Goal: Transaction & Acquisition: Purchase product/service

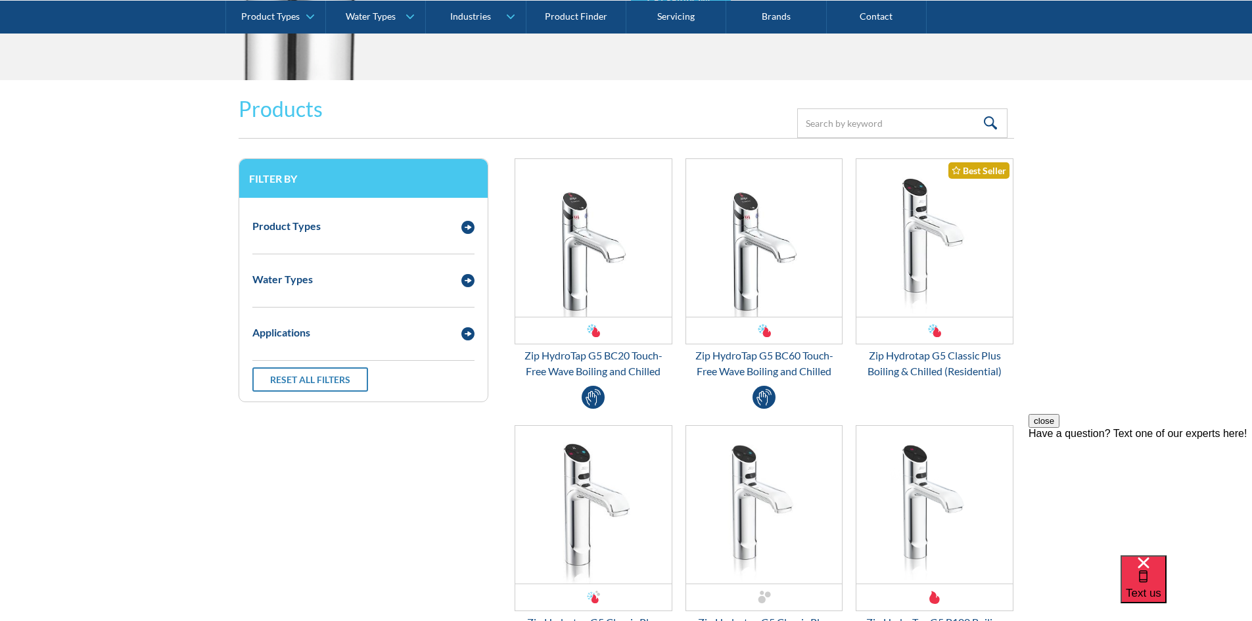
scroll to position [1708, 0]
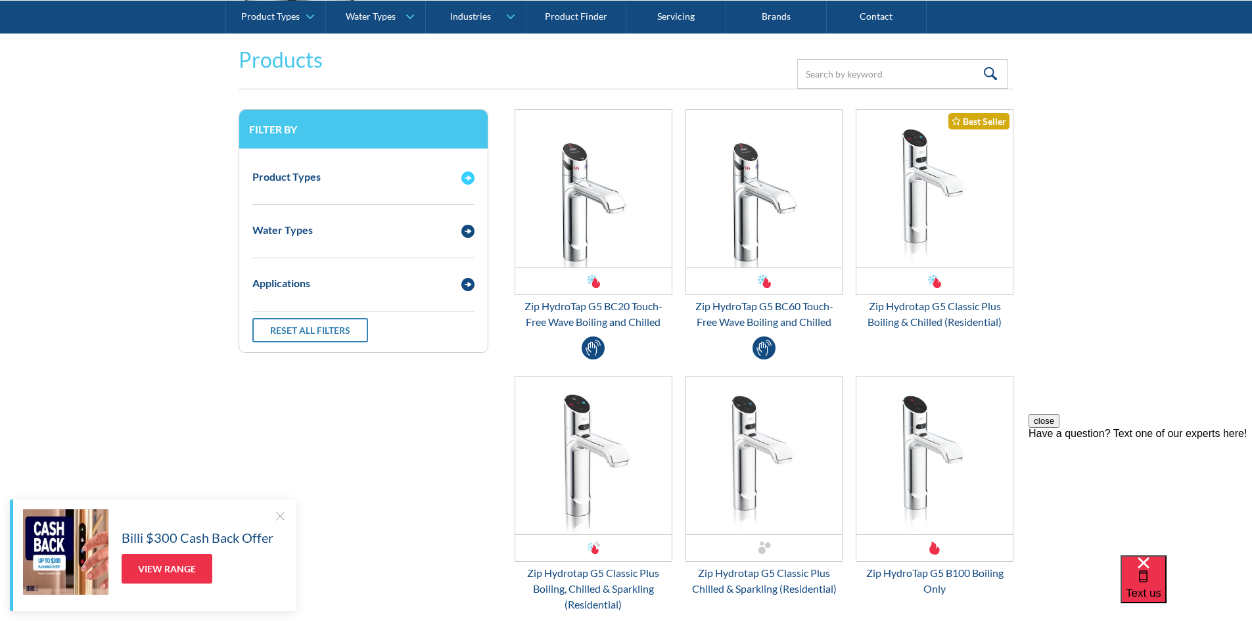
click at [461, 181] on img "Email Form 3" at bounding box center [467, 177] width 13 height 13
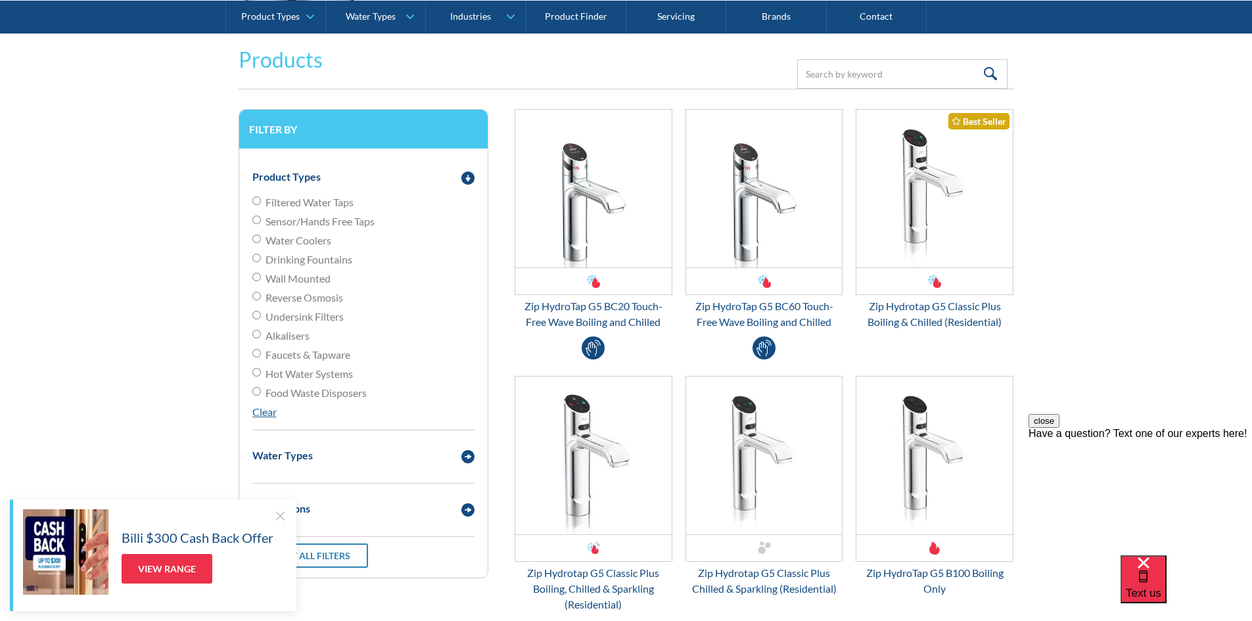
click at [464, 183] on img "Email Form 3" at bounding box center [467, 177] width 13 height 13
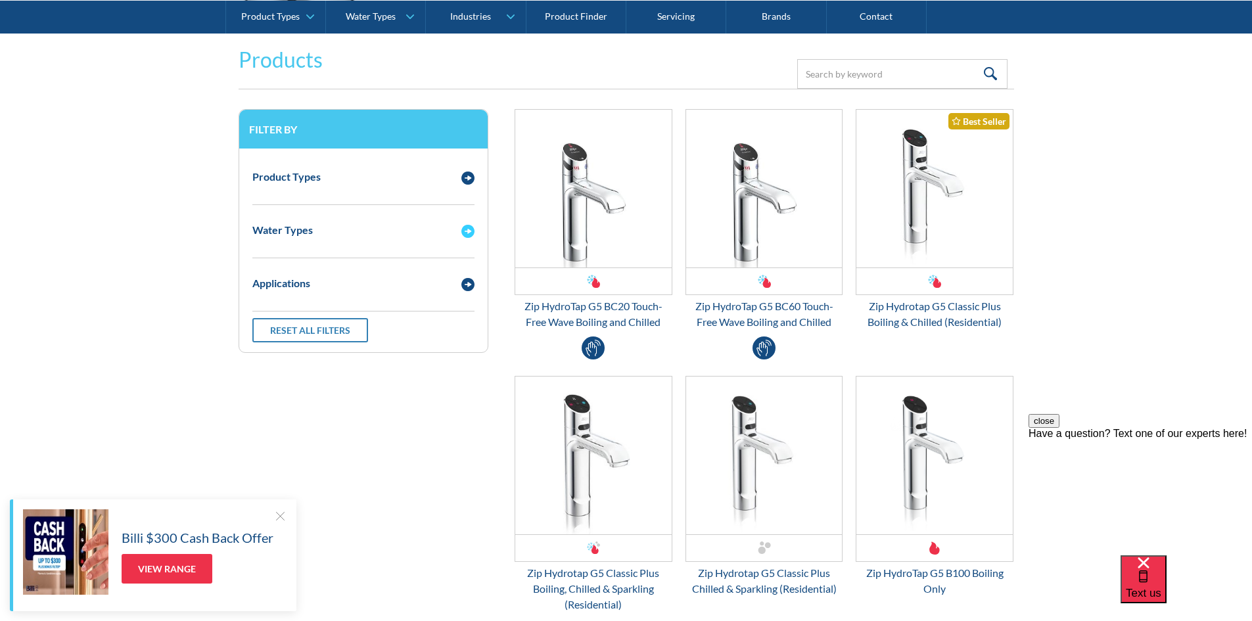
click at [465, 225] on img "Email Form 3" at bounding box center [467, 231] width 13 height 13
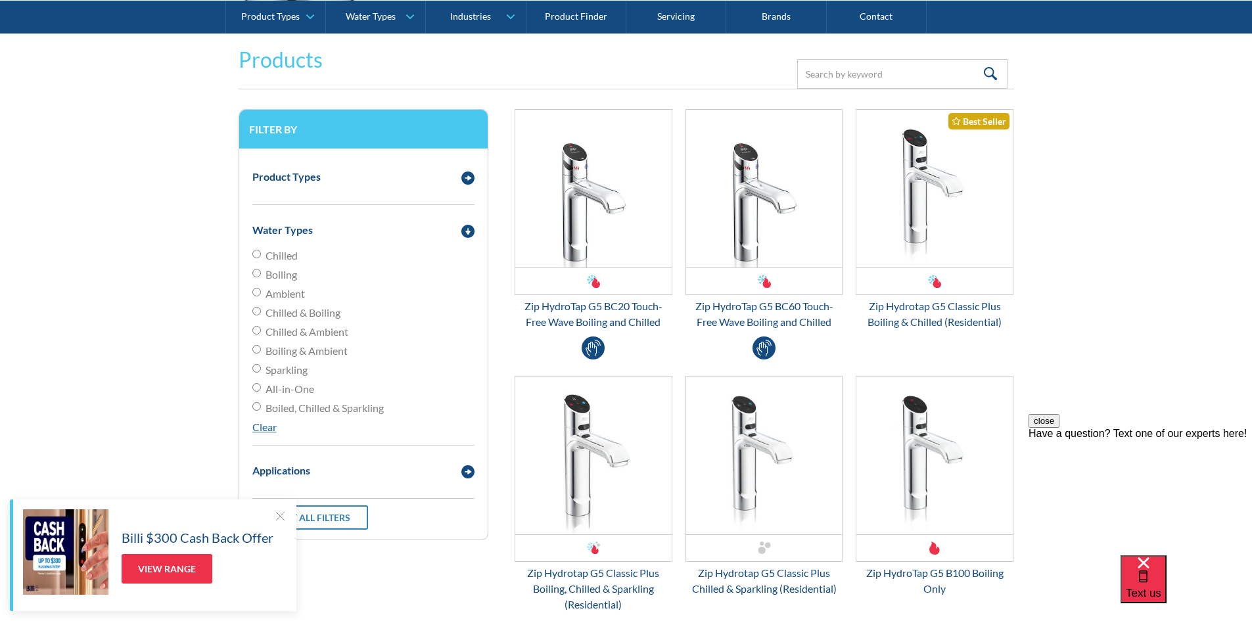
click at [268, 308] on span "Chilled & Boiling" at bounding box center [302, 313] width 75 height 16
click at [261, 308] on input "Chilled & Boiling" at bounding box center [256, 311] width 9 height 9
radio input "true"
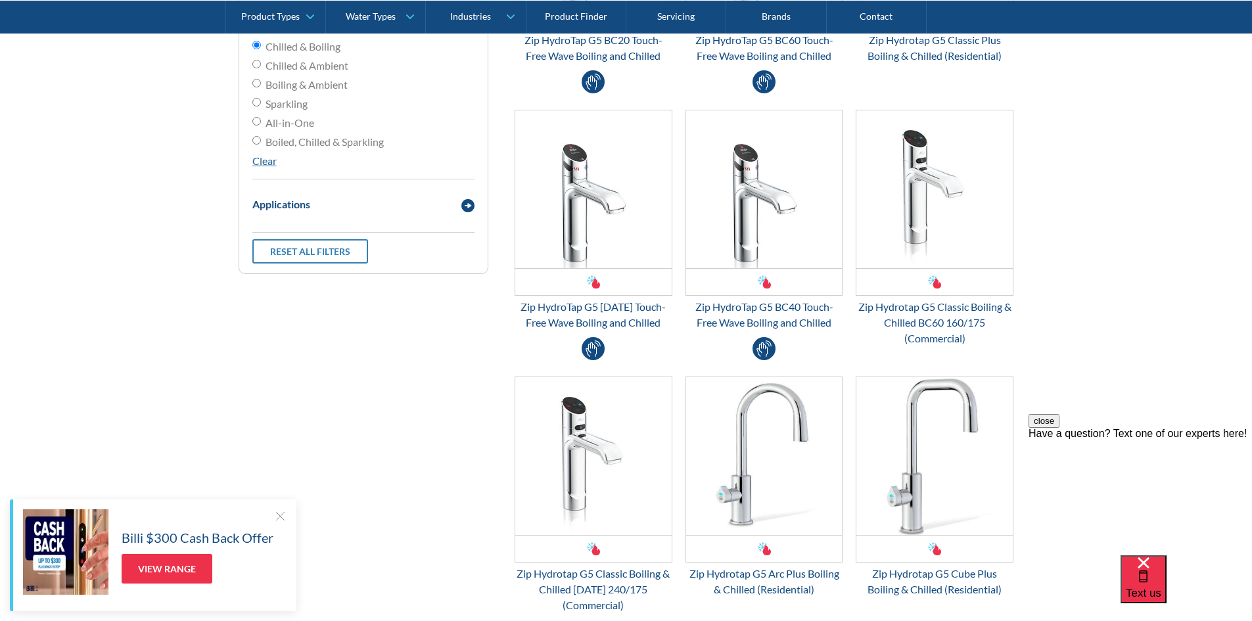
scroll to position [1971, 0]
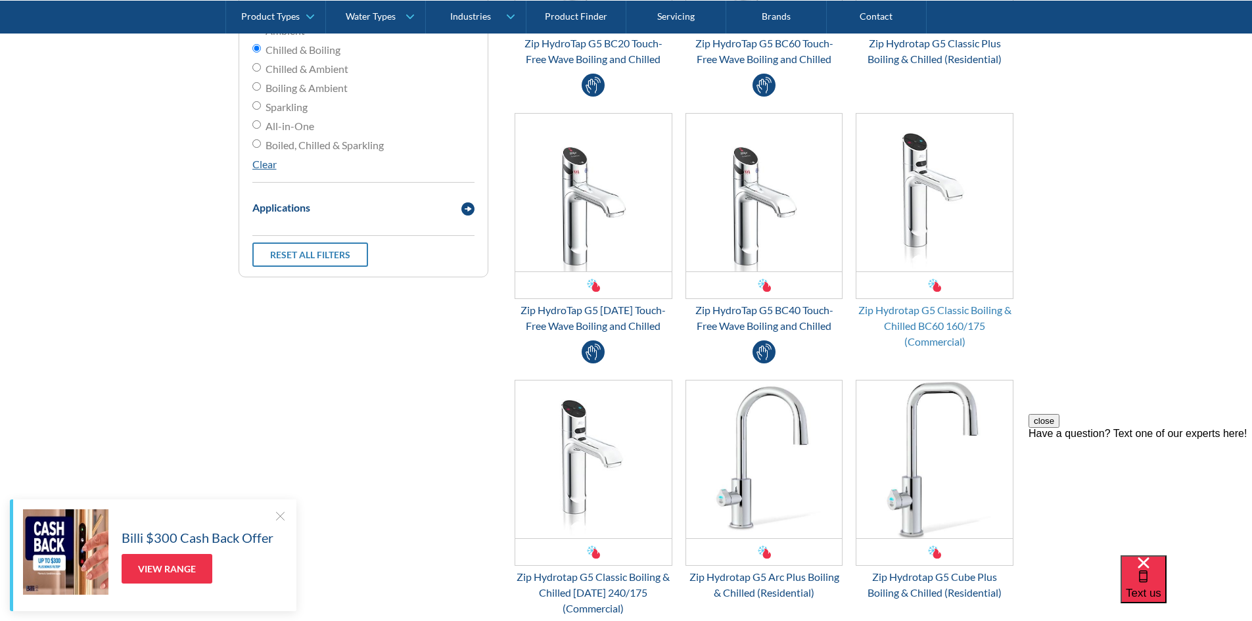
drag, startPoint x: 940, startPoint y: 330, endPoint x: 940, endPoint y: 321, distance: 9.2
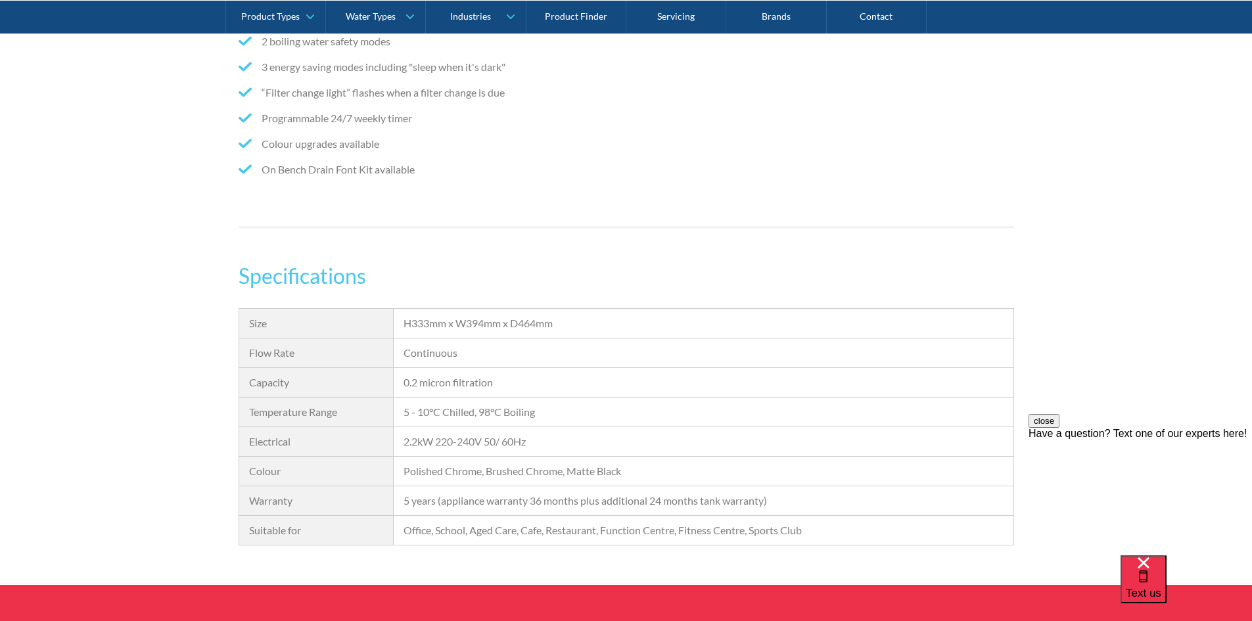
scroll to position [986, 0]
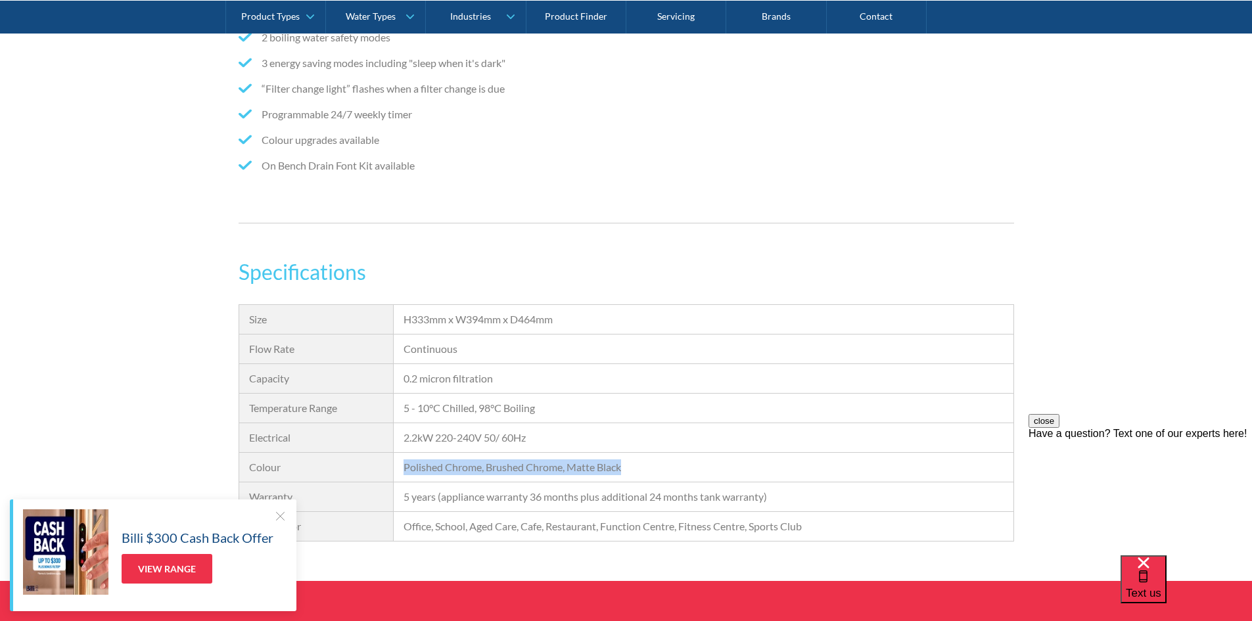
drag, startPoint x: 624, startPoint y: 467, endPoint x: 396, endPoint y: 468, distance: 228.0
click at [396, 468] on div "Polished Chrome, Brushed Chrome, Matte Black" at bounding box center [703, 468] width 619 height 30
click at [796, 425] on div "2.2kW 220-240V 50/ 60Hz" at bounding box center [703, 438] width 619 height 30
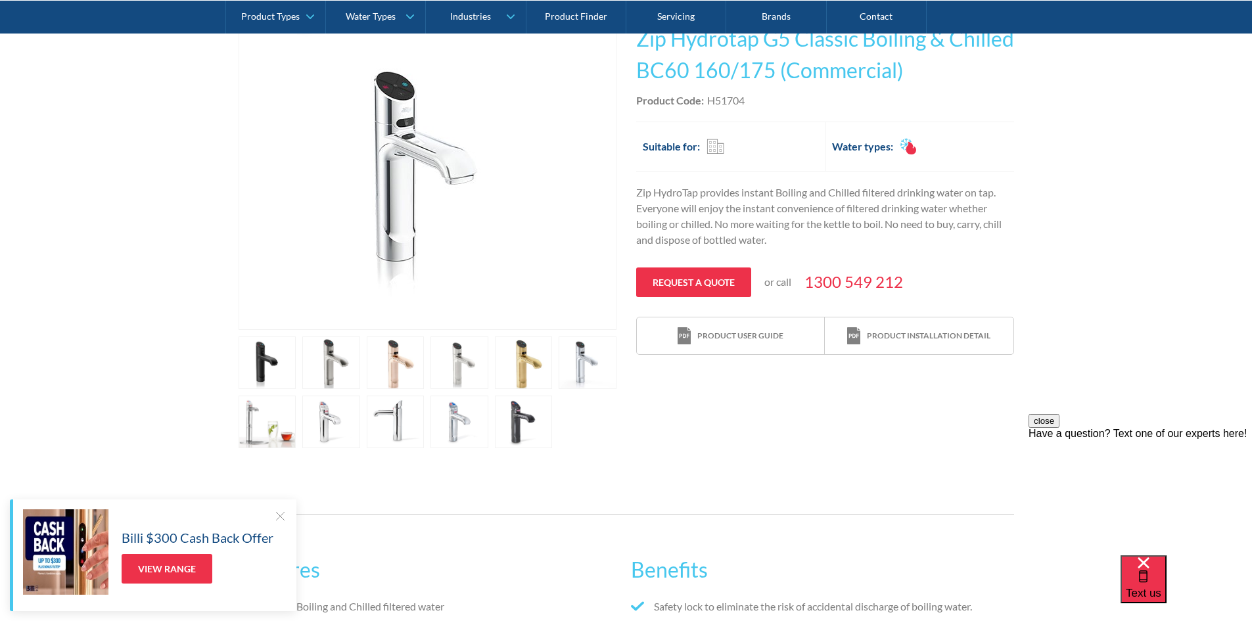
scroll to position [263, 0]
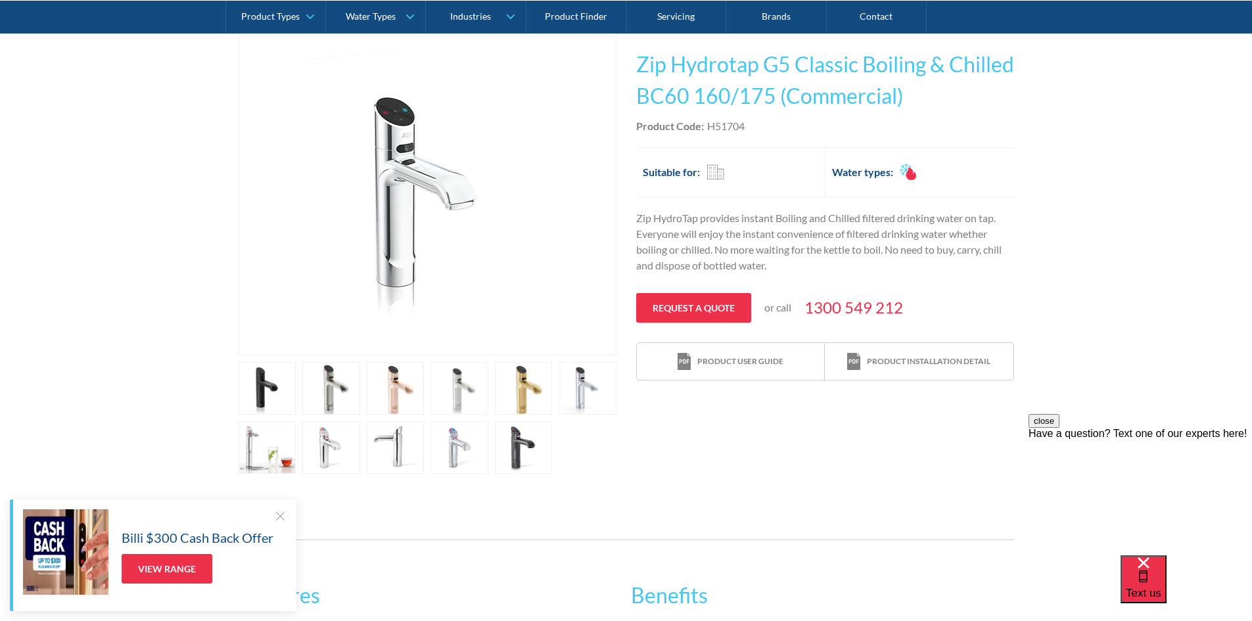
click at [445, 398] on link "open lightbox" at bounding box center [459, 388] width 58 height 53
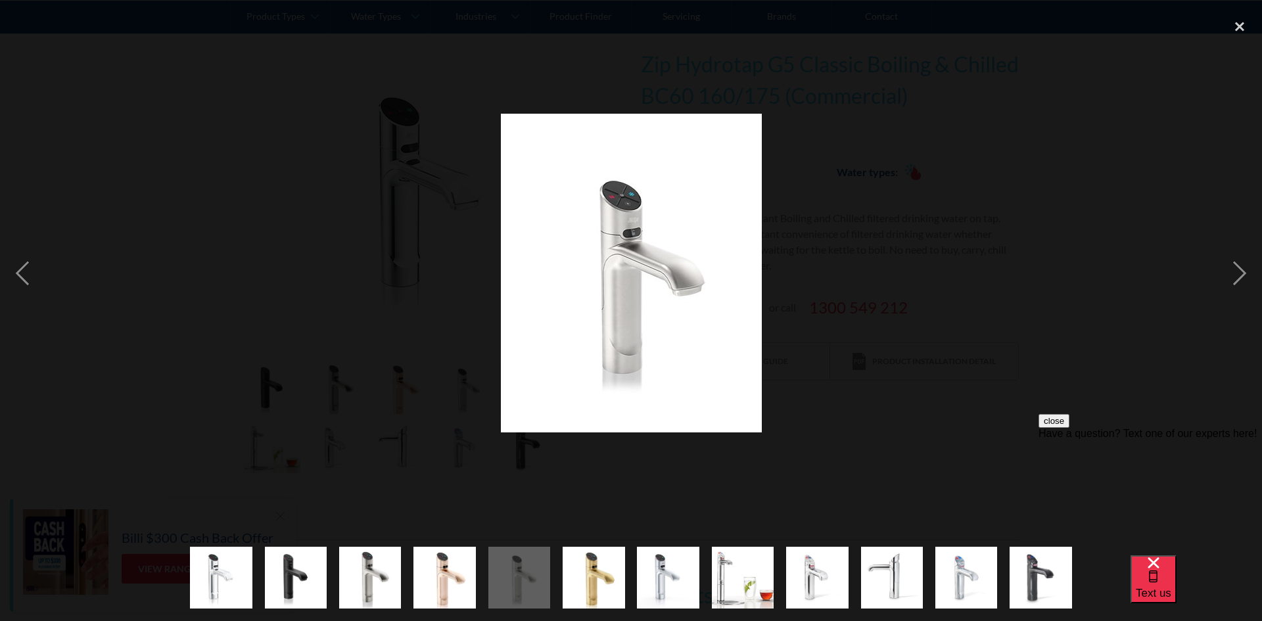
click at [611, 319] on img at bounding box center [631, 273] width 261 height 319
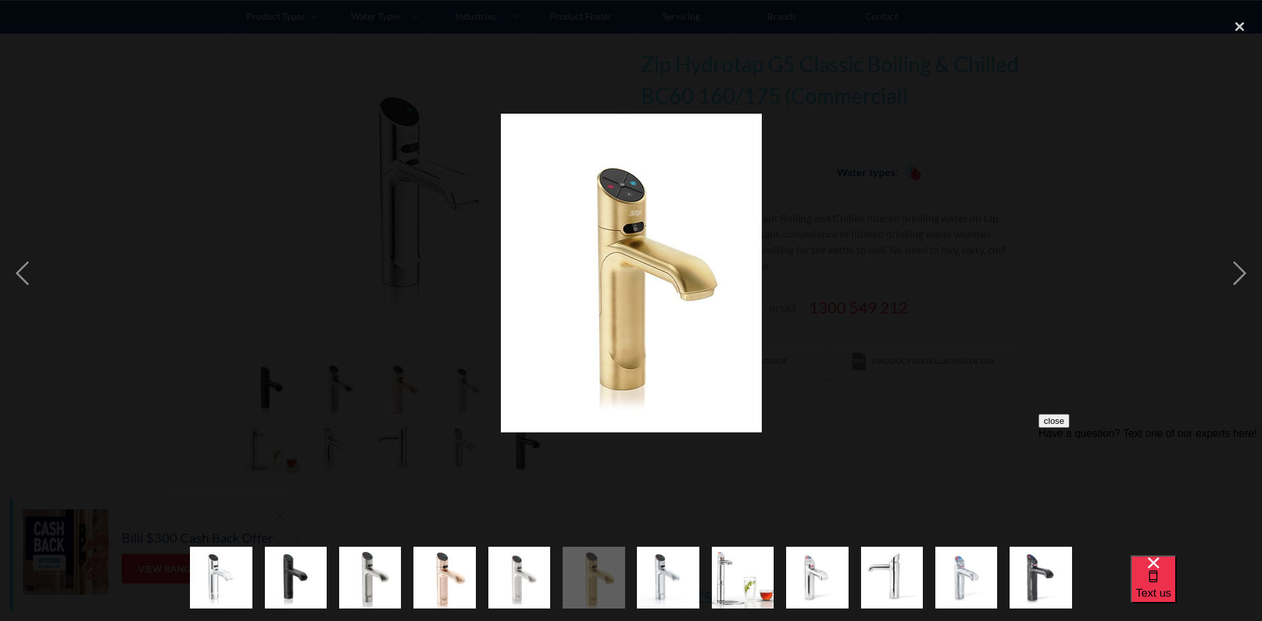
click at [518, 560] on img "show item 5 of 12" at bounding box center [519, 577] width 62 height 76
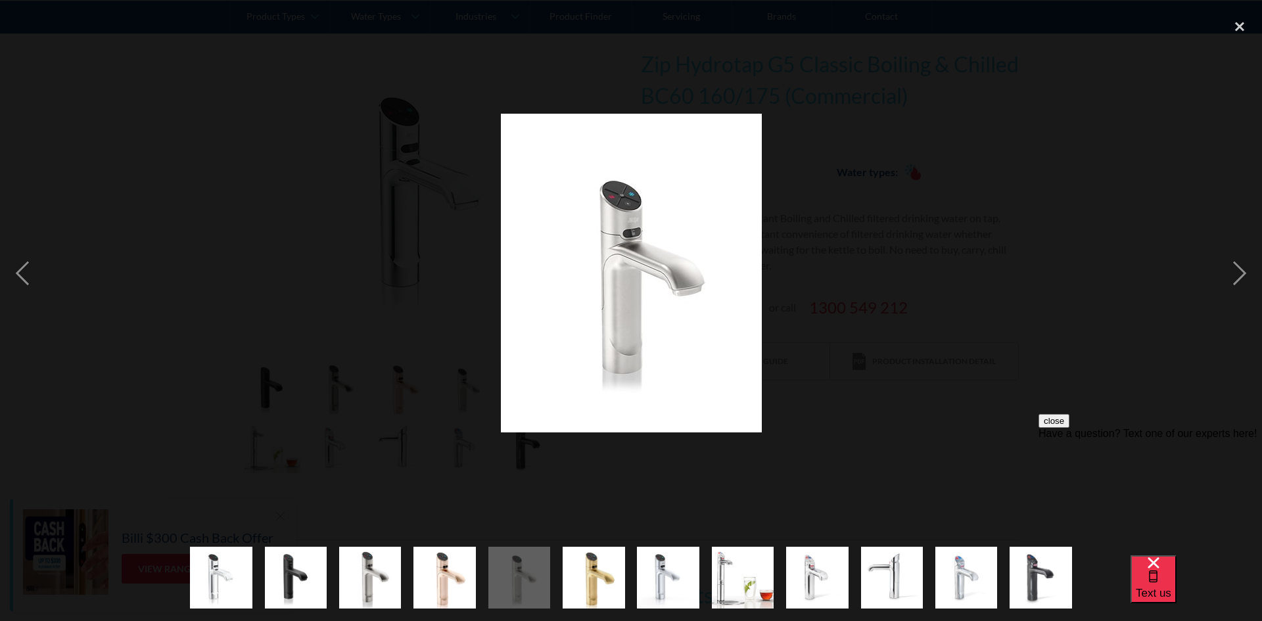
drag, startPoint x: 612, startPoint y: 293, endPoint x: 550, endPoint y: 394, distance: 118.9
click at [550, 394] on img at bounding box center [631, 273] width 261 height 319
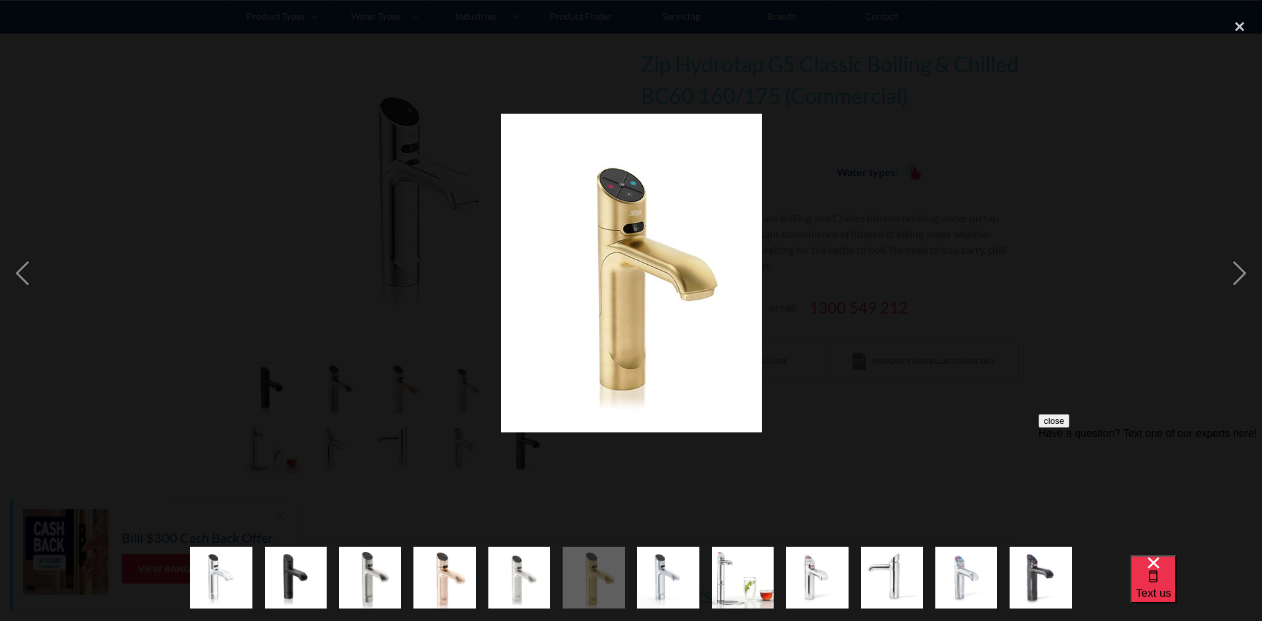
click at [516, 572] on img "show item 5 of 12" at bounding box center [519, 577] width 62 height 76
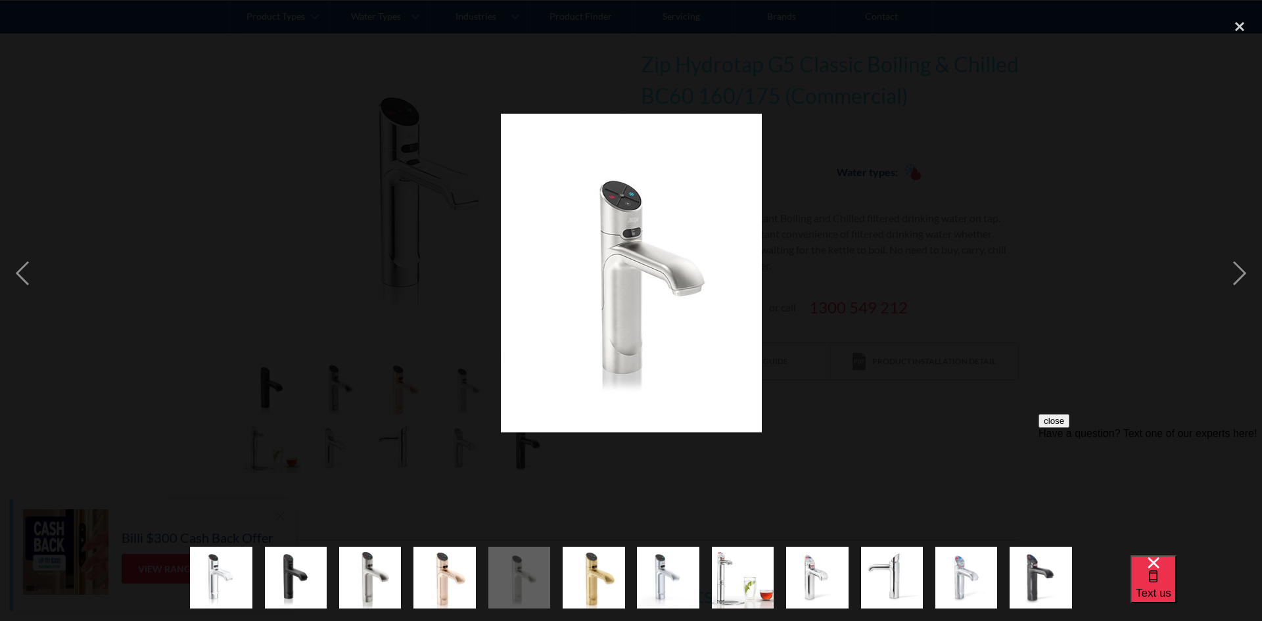
click at [386, 589] on img "show item 3 of 12" at bounding box center [370, 577] width 62 height 76
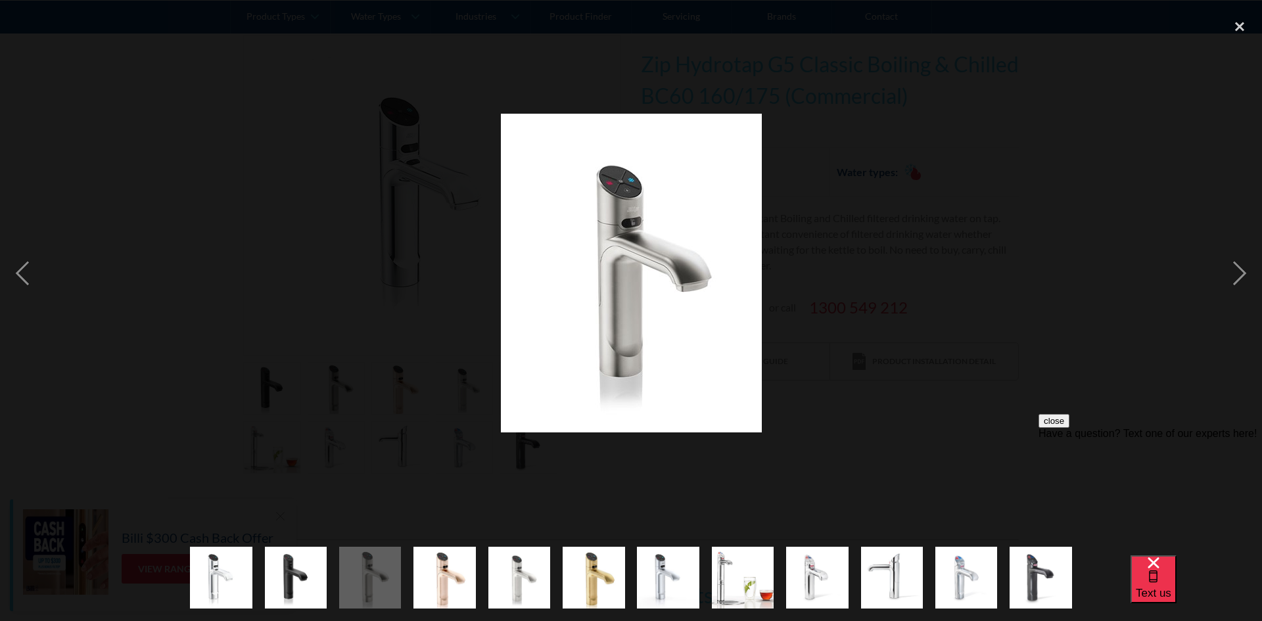
click at [960, 588] on img "show item 11 of 12" at bounding box center [966, 577] width 62 height 76
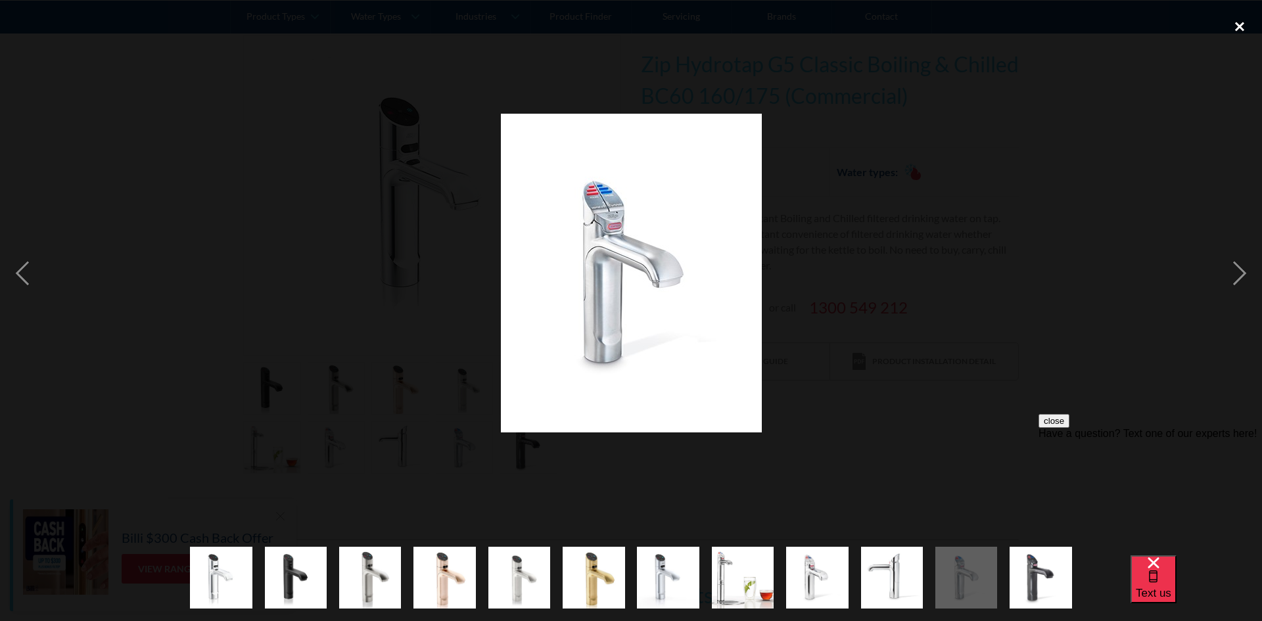
click at [1231, 22] on div "close lightbox" at bounding box center [1239, 26] width 45 height 29
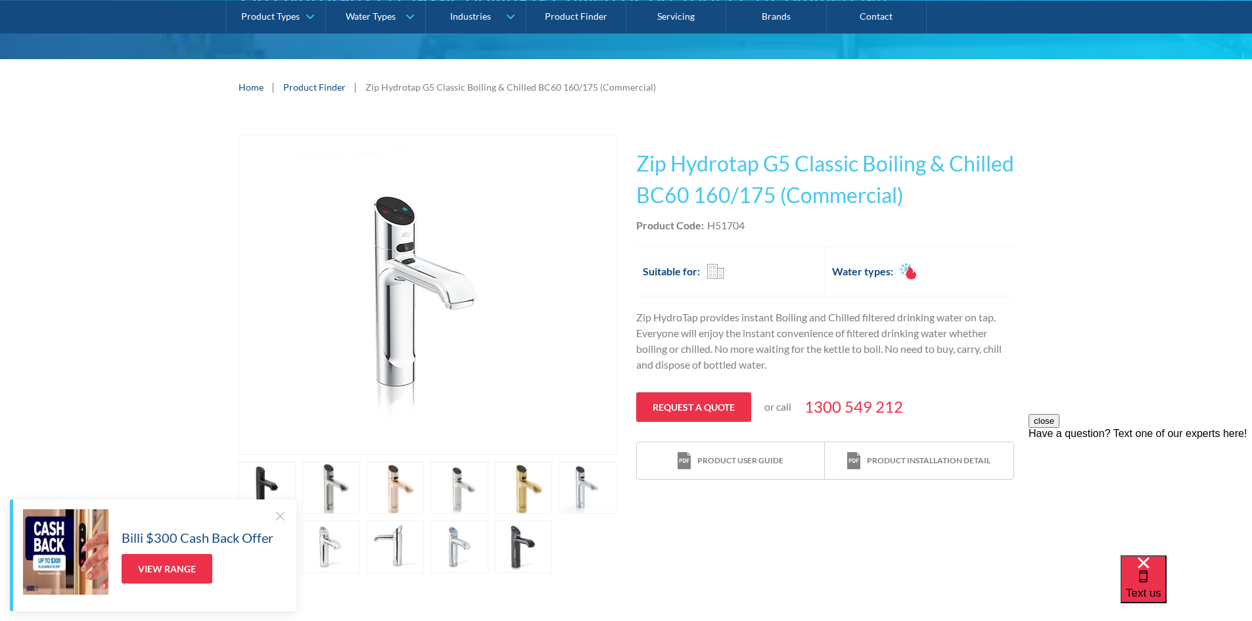
scroll to position [197, 0]
